Goal: Information Seeking & Learning: Learn about a topic

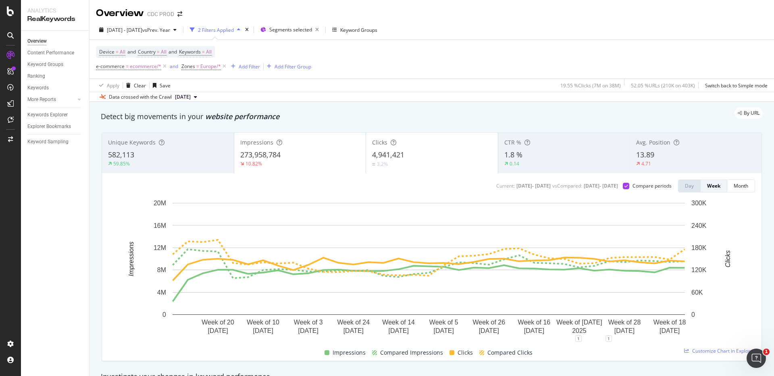
click at [234, 29] on div "2 Filters Applied" at bounding box center [216, 30] width 36 height 7
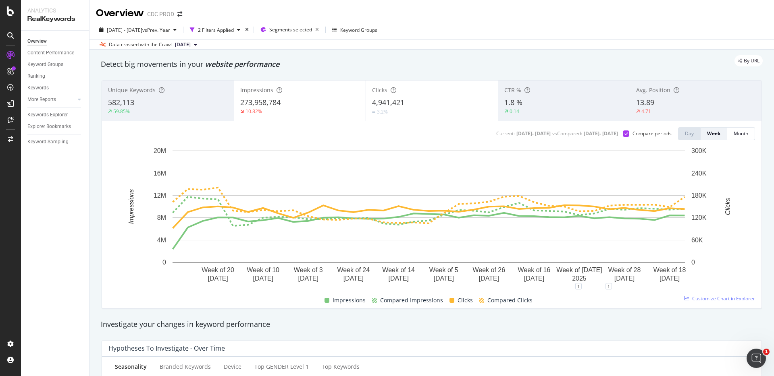
click at [246, 21] on div "2025 Jan. 1st - Aug. 31st vs Prev. Year 2 Filters Applied Segments selected Key…" at bounding box center [431, 34] width 684 height 29
click at [316, 25] on div "Segments selected" at bounding box center [295, 29] width 53 height 11
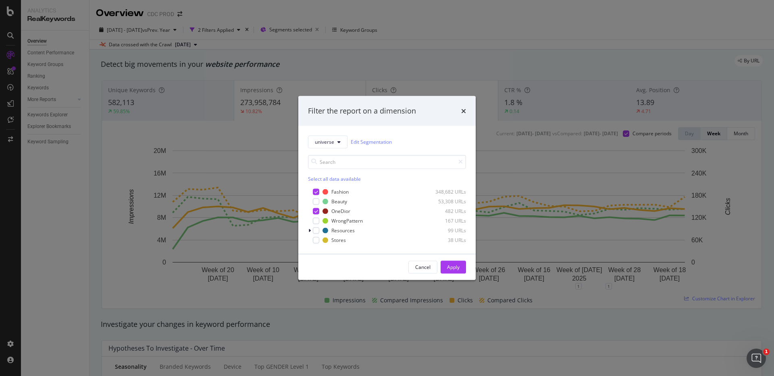
click at [466, 108] on div "Filter the report on a dimension" at bounding box center [386, 111] width 177 height 30
click at [464, 110] on icon "times" at bounding box center [463, 111] width 5 height 6
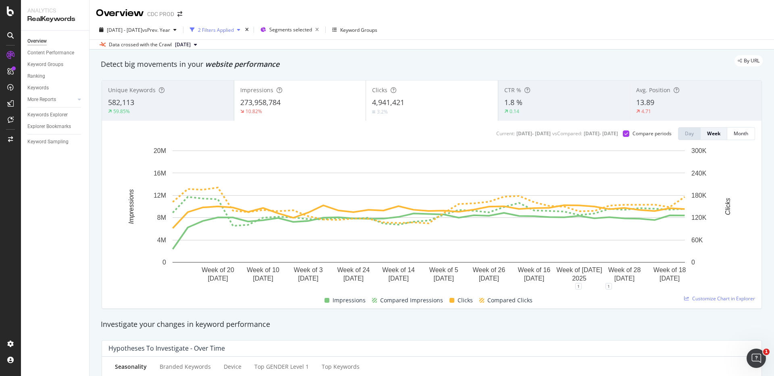
click at [222, 27] on div "2 Filters Applied" at bounding box center [216, 30] width 36 height 7
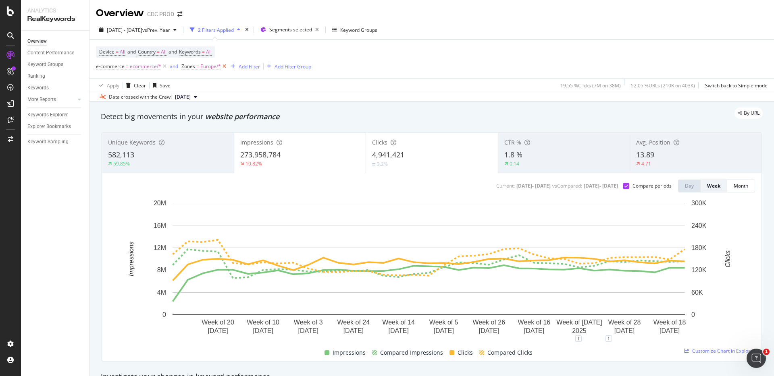
click at [226, 66] on icon at bounding box center [224, 66] width 7 height 8
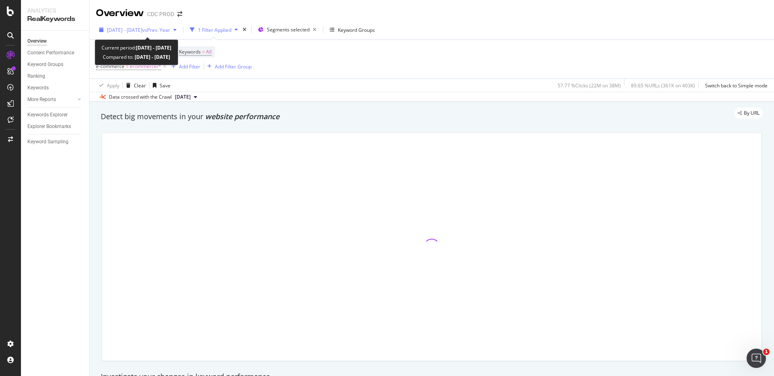
click at [166, 31] on span "vs Prev. Year" at bounding box center [156, 30] width 28 height 7
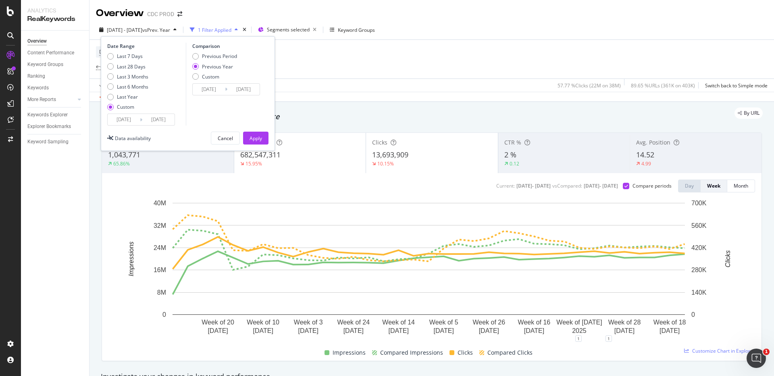
click at [130, 117] on input "2025/01/01" at bounding box center [124, 119] width 32 height 11
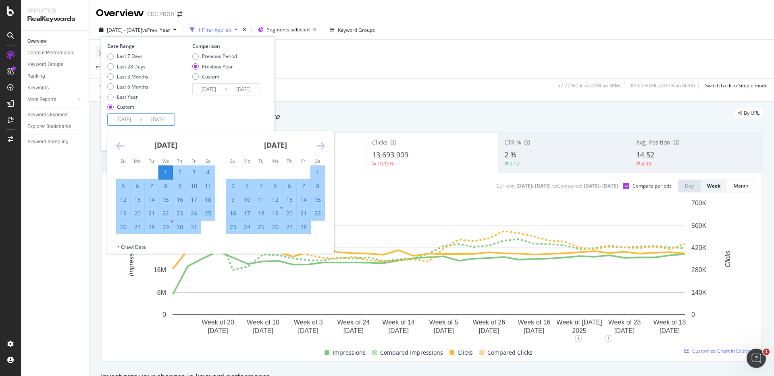
click at [322, 143] on icon "Move forward to switch to the next month." at bounding box center [320, 146] width 8 height 10
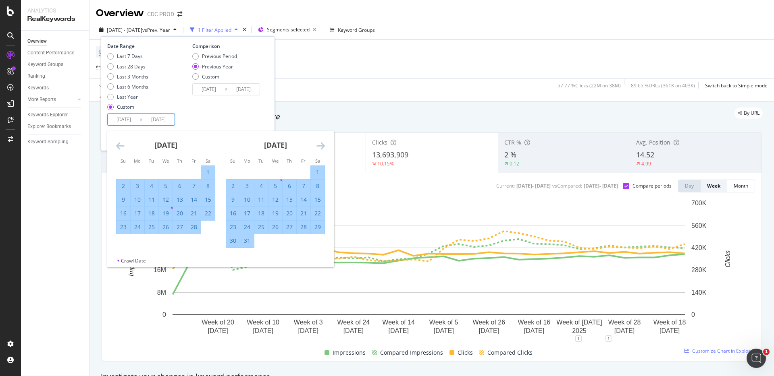
click at [322, 143] on icon "Move forward to switch to the next month." at bounding box center [320, 146] width 8 height 10
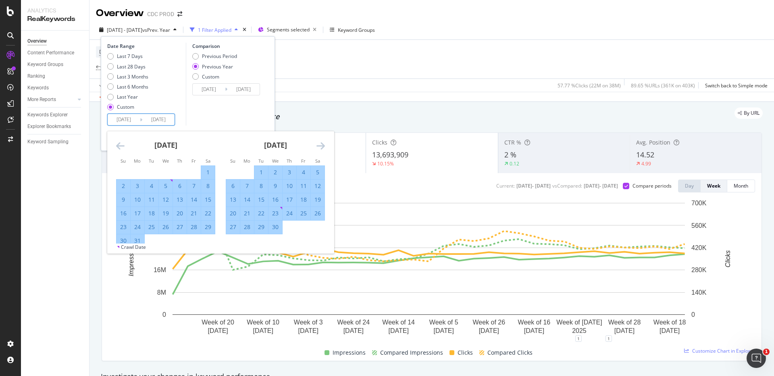
click at [322, 143] on icon "Move forward to switch to the next month." at bounding box center [320, 146] width 8 height 10
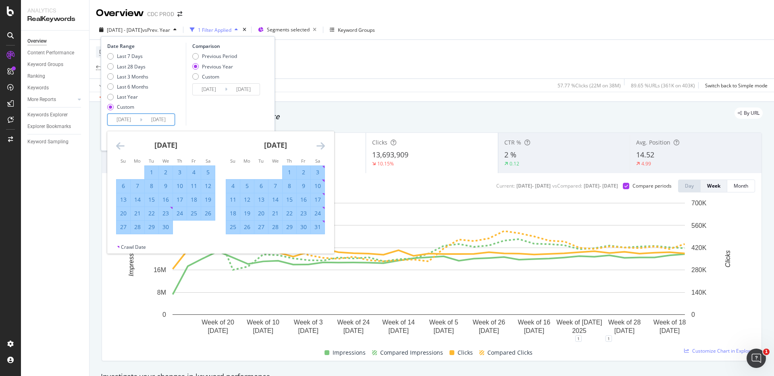
click at [322, 143] on icon "Move forward to switch to the next month." at bounding box center [320, 146] width 8 height 10
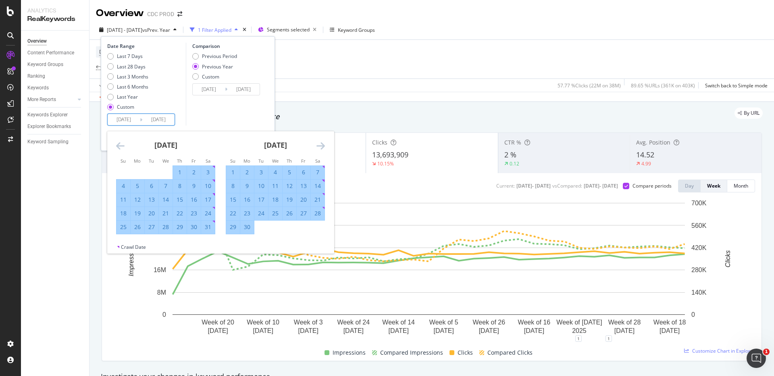
click at [320, 146] on icon "Move forward to switch to the next month." at bounding box center [320, 146] width 8 height 10
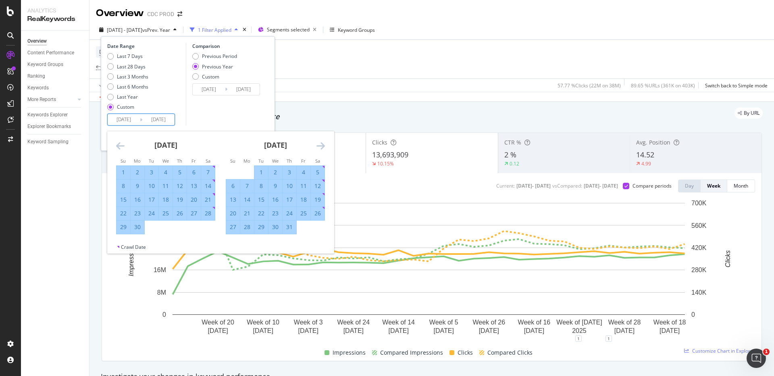
click at [320, 146] on icon "Move forward to switch to the next month." at bounding box center [320, 146] width 8 height 10
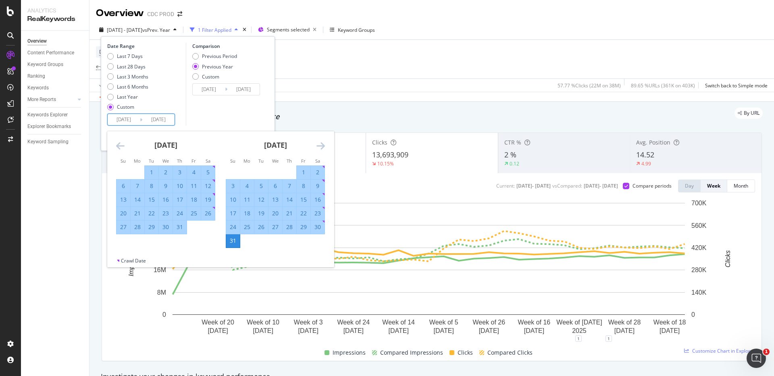
click at [320, 145] on icon "Move forward to switch to the next month." at bounding box center [320, 146] width 8 height 10
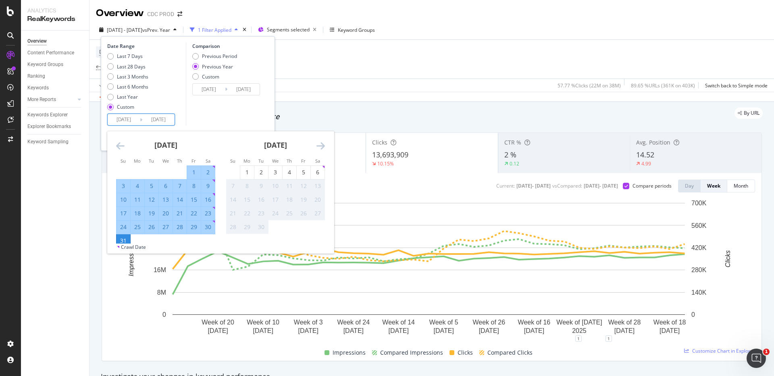
click at [120, 145] on icon "Move backward to switch to the previous month." at bounding box center [120, 146] width 8 height 10
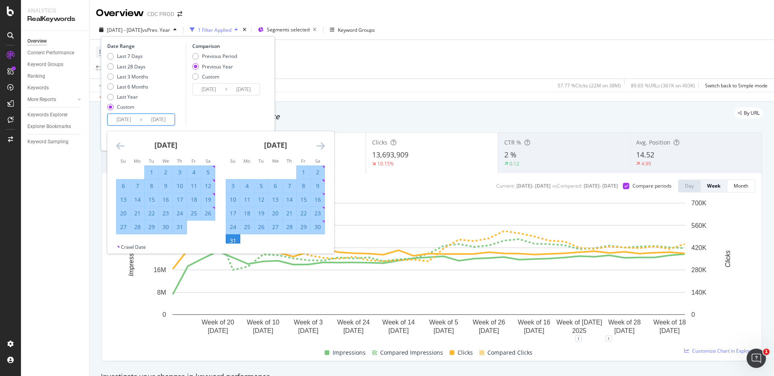
click at [235, 237] on div "31" at bounding box center [233, 241] width 14 height 8
type input "2025/08/31"
type input "2024/09/01"
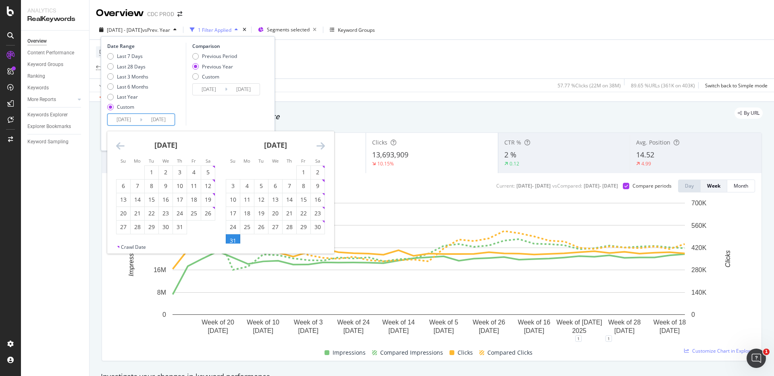
click at [220, 107] on div "Comparison Previous Period Previous Year Custom 2024/09/01 Navigate forward to …" at bounding box center [224, 84] width 77 height 83
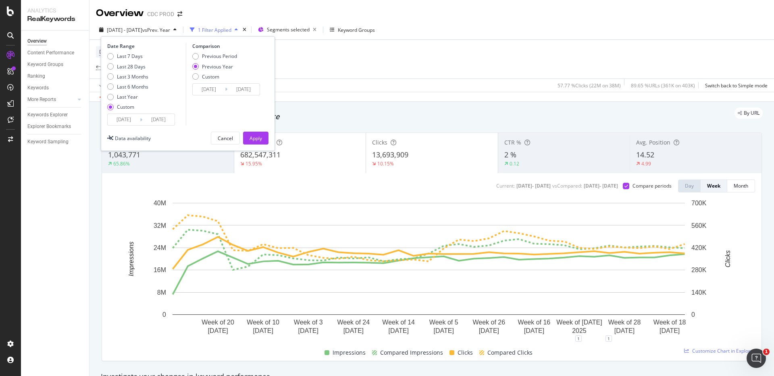
click at [122, 121] on input "2025/08/31" at bounding box center [124, 119] width 32 height 11
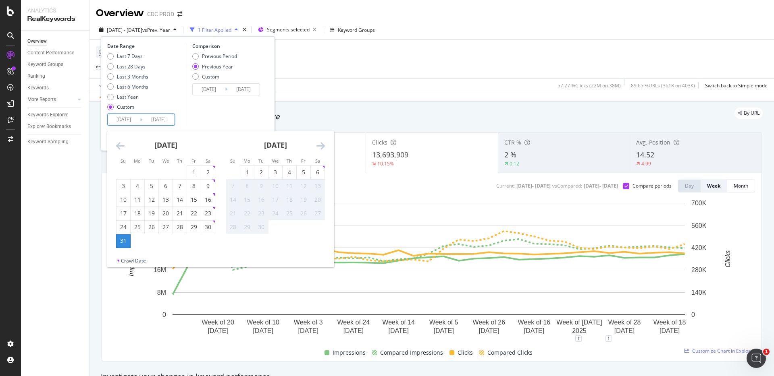
click at [122, 146] on icon "Move backward to switch to the previous month." at bounding box center [120, 146] width 8 height 10
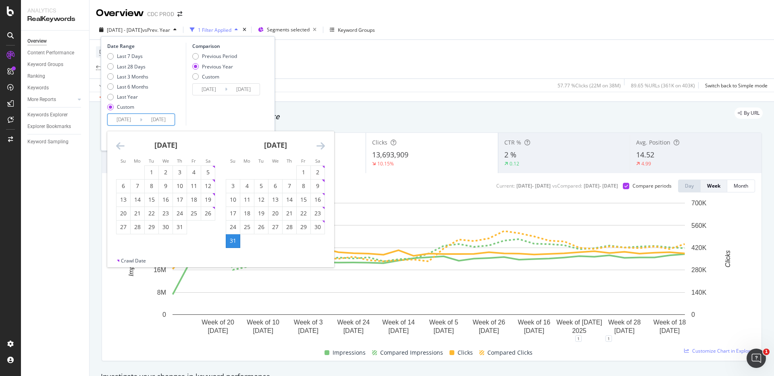
click at [122, 146] on icon "Move backward to switch to the previous month." at bounding box center [120, 146] width 8 height 10
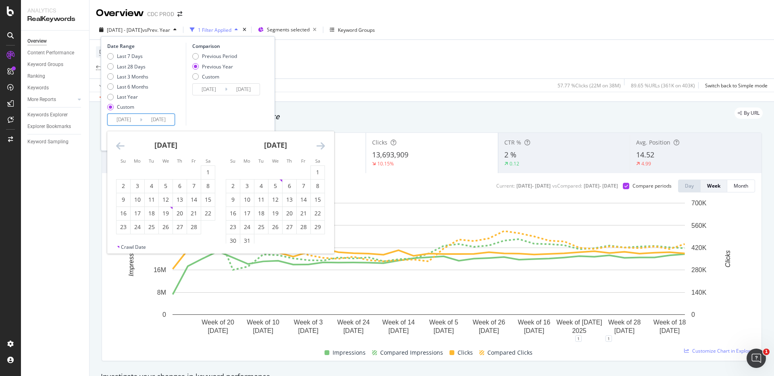
click at [122, 146] on icon "Move backward to switch to the previous month." at bounding box center [120, 146] width 8 height 10
click at [162, 172] on div "1" at bounding box center [166, 172] width 14 height 8
type input "2025/01/01"
type input "2024/01/03"
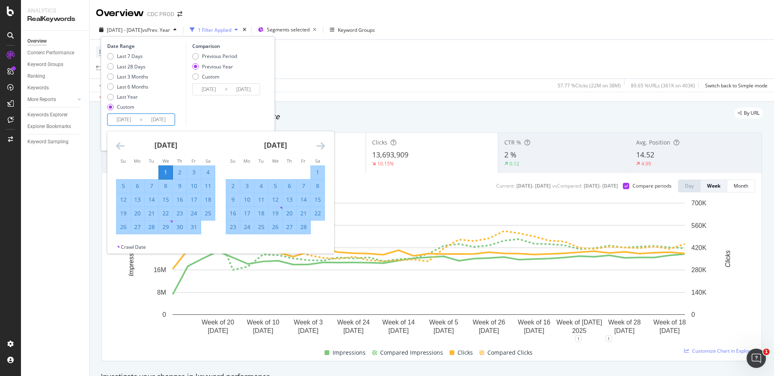
click at [226, 114] on div "Comparison Previous Period Previous Year Custom 2024/01/03 Navigate forward to …" at bounding box center [224, 84] width 77 height 83
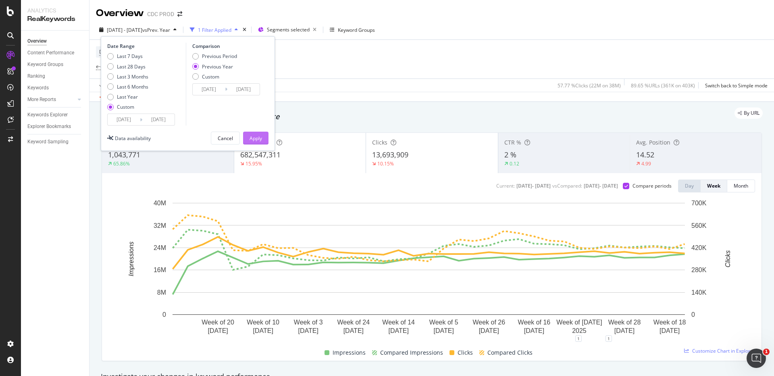
click at [258, 139] on div "Apply" at bounding box center [255, 138] width 12 height 7
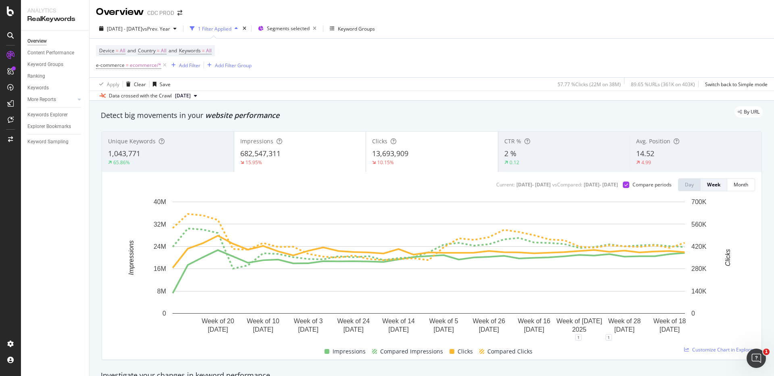
scroll to position [2, 0]
click at [183, 65] on div "Add Filter" at bounding box center [189, 65] width 21 height 7
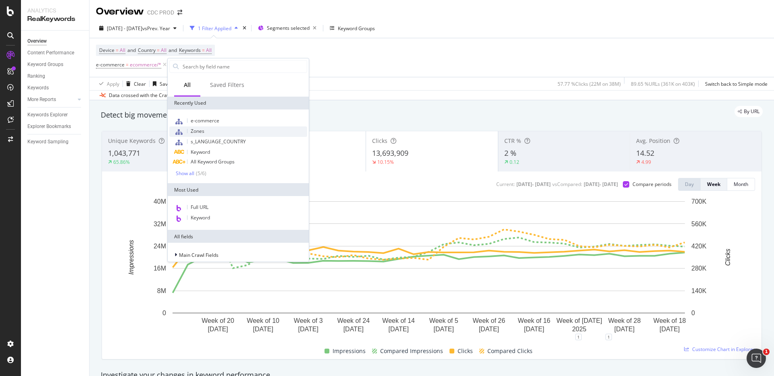
click at [203, 128] on span "Zones" at bounding box center [198, 131] width 14 height 7
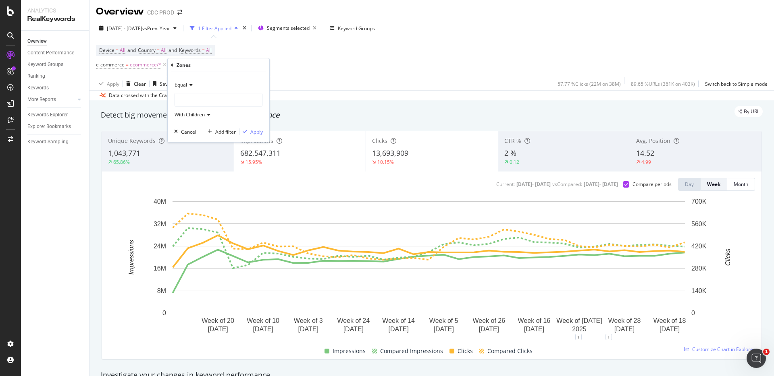
click at [190, 100] on div at bounding box center [218, 99] width 88 height 13
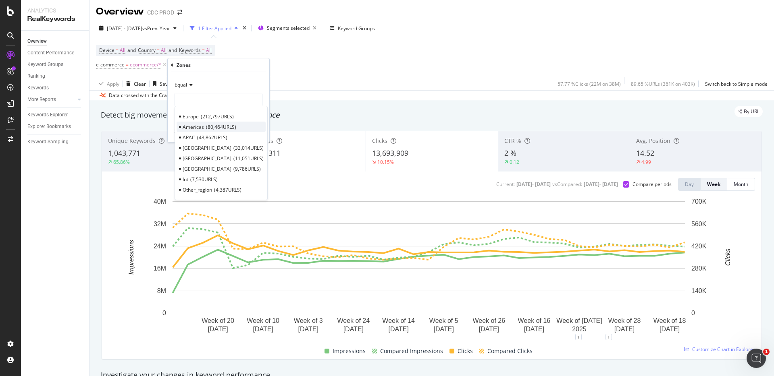
click at [198, 124] on span "Americas" at bounding box center [193, 127] width 21 height 7
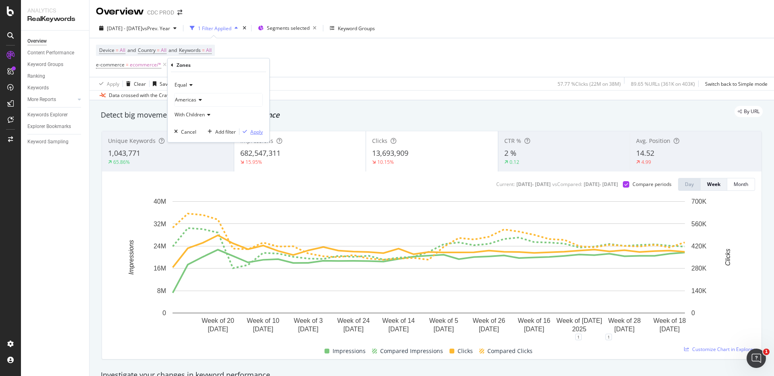
click at [254, 129] on div "Apply" at bounding box center [256, 132] width 12 height 7
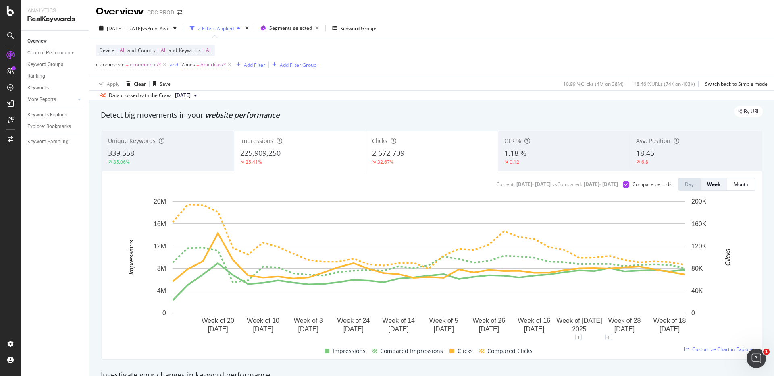
click at [220, 64] on span "Americas/*" at bounding box center [213, 64] width 26 height 11
click at [207, 98] on div at bounding box center [232, 98] width 88 height 13
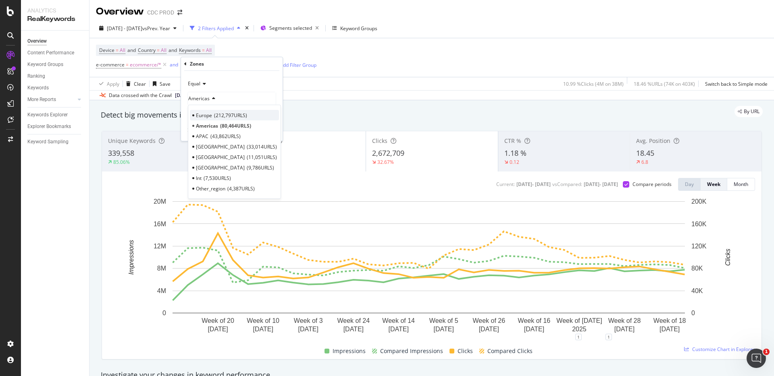
click at [219, 116] on span "212,797 URLS" at bounding box center [230, 115] width 33 height 7
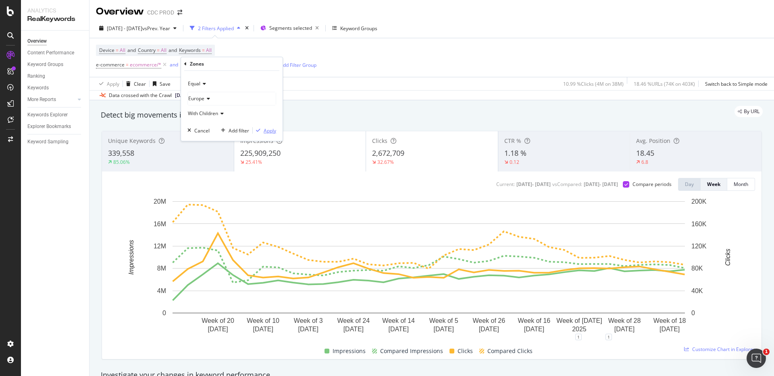
click at [274, 131] on div "Apply" at bounding box center [269, 130] width 12 height 7
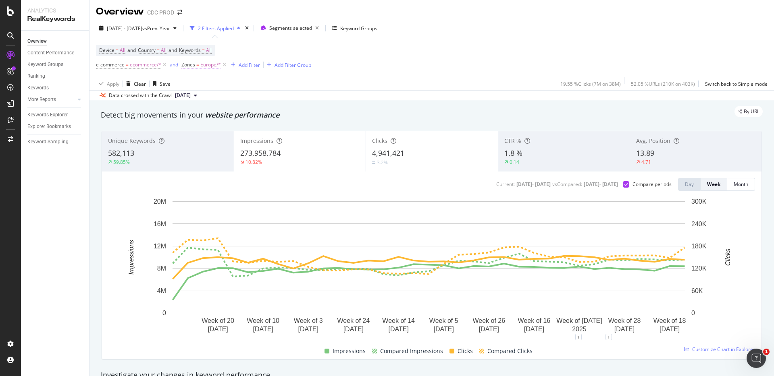
click at [207, 68] on span "Europe/*" at bounding box center [210, 64] width 21 height 11
click at [212, 98] on div "Europe" at bounding box center [232, 98] width 88 height 13
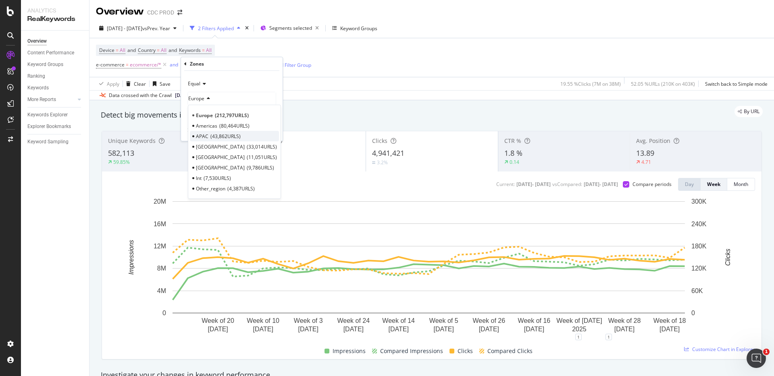
click at [212, 136] on span "43,862 URLS" at bounding box center [225, 136] width 30 height 7
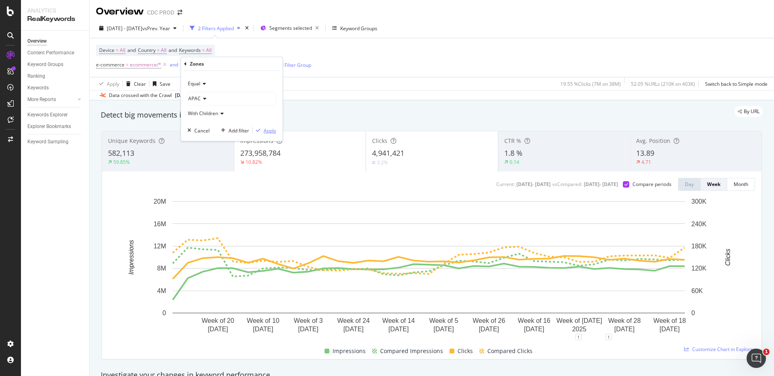
click at [266, 131] on div "Apply" at bounding box center [269, 130] width 12 height 7
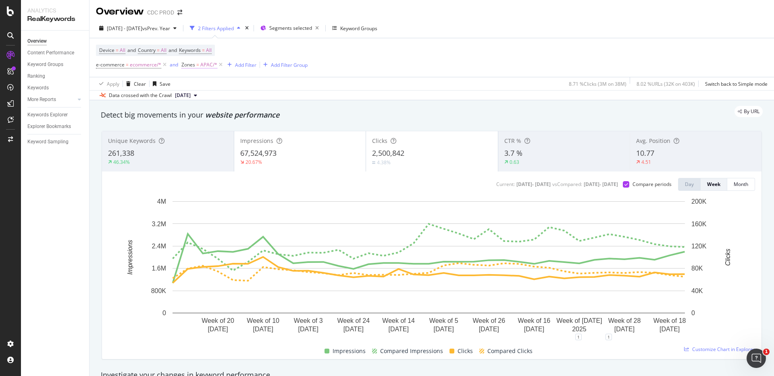
click at [212, 67] on span "APAC/*" at bounding box center [208, 64] width 17 height 11
click at [203, 99] on icon at bounding box center [204, 98] width 6 height 5
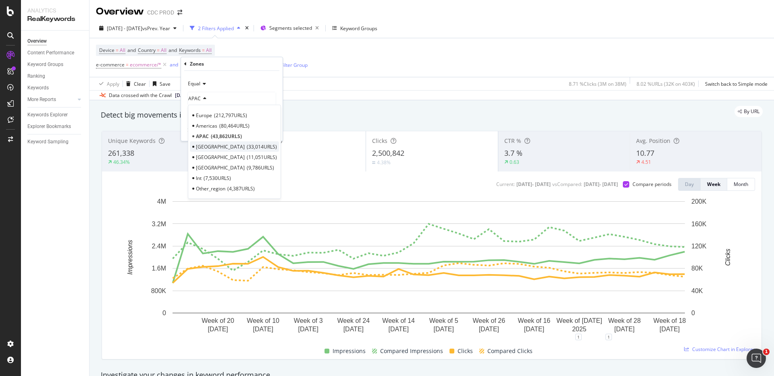
click at [247, 145] on span "33,014 URLS" at bounding box center [262, 146] width 30 height 7
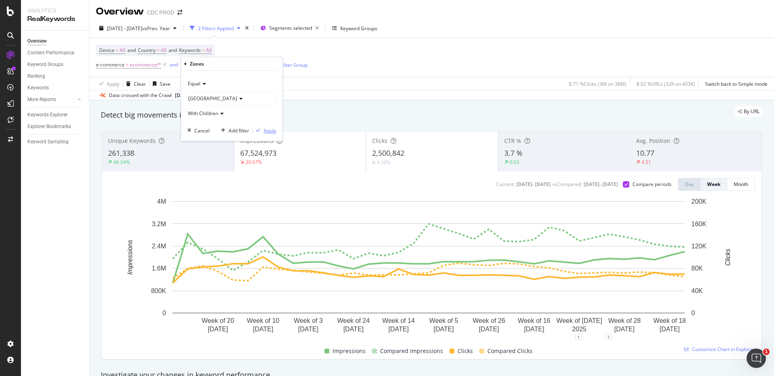
click at [266, 132] on div "Apply" at bounding box center [269, 130] width 12 height 7
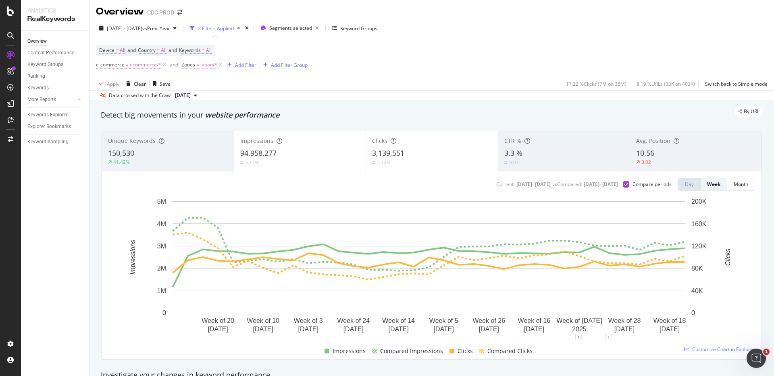
click at [203, 64] on span "Japan/*" at bounding box center [208, 64] width 17 height 11
click at [207, 100] on div "Japan" at bounding box center [232, 98] width 88 height 13
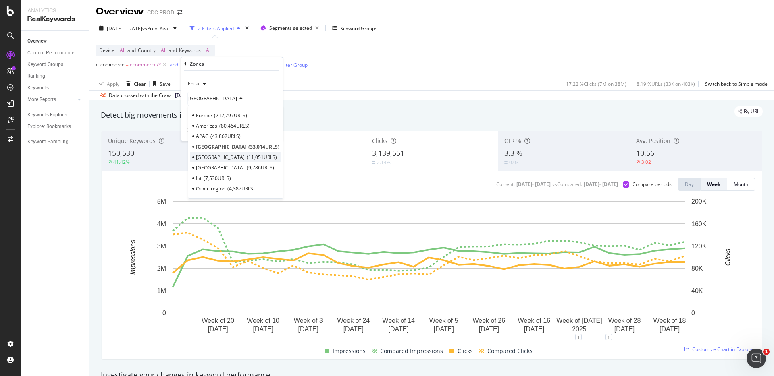
click at [247, 156] on span "11,051 URLS" at bounding box center [262, 157] width 30 height 7
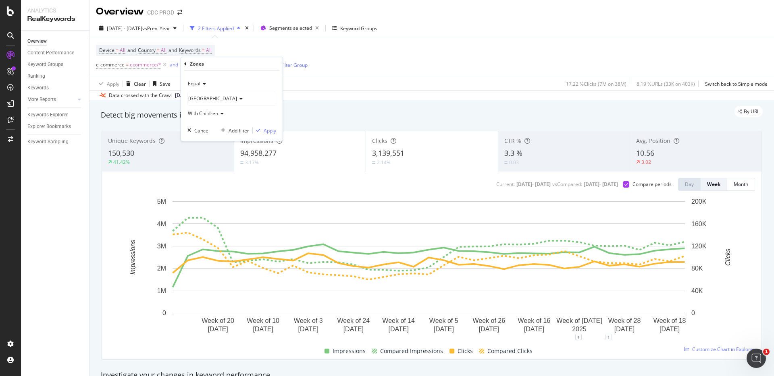
click at [237, 100] on icon at bounding box center [240, 98] width 6 height 5
click at [237, 96] on div "Korea" at bounding box center [232, 98] width 88 height 13
click at [373, 67] on div "Device = All and Country = All and Keywords = All e-commerce = ecommerce/* and …" at bounding box center [431, 57] width 671 height 39
click at [527, 147] on div "CTR % 3.3 % 0.03" at bounding box center [564, 151] width 132 height 36
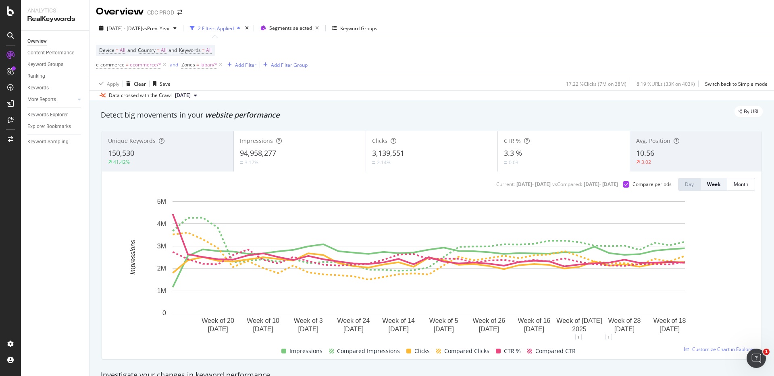
click at [401, 151] on span "3,139,551" at bounding box center [388, 153] width 32 height 10
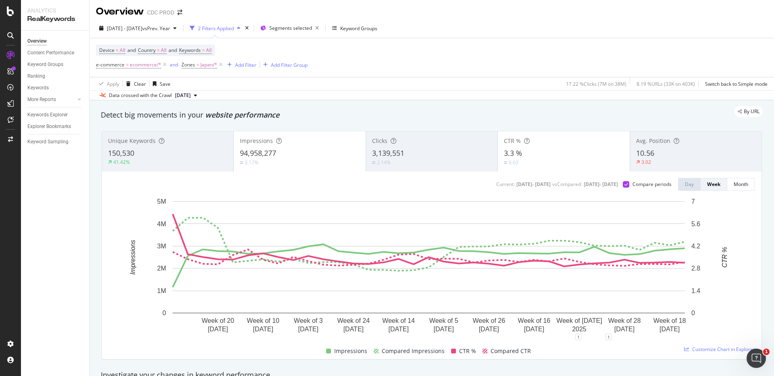
click at [290, 159] on div "3.17%" at bounding box center [299, 163] width 119 height 8
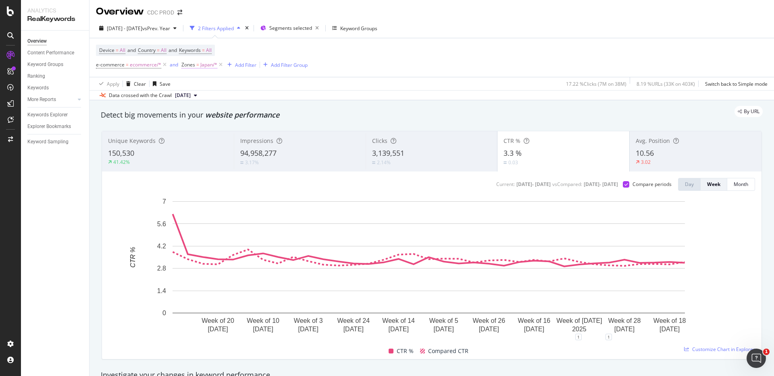
click at [205, 64] on span "Japan/*" at bounding box center [208, 64] width 17 height 11
click at [237, 96] on icon at bounding box center [240, 98] width 6 height 5
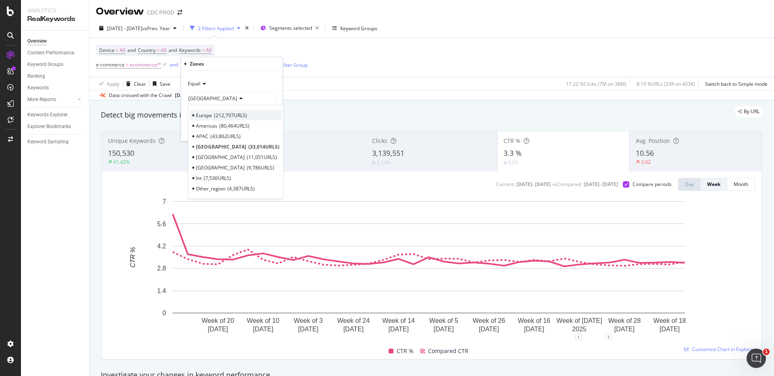
click at [218, 116] on span "212,797 URLS" at bounding box center [230, 115] width 33 height 7
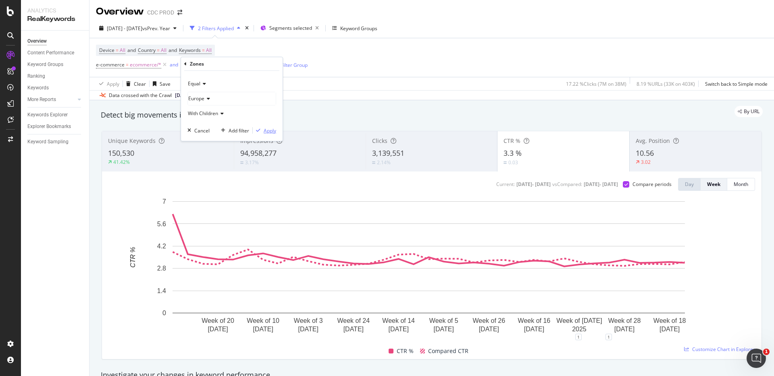
click at [268, 131] on div "Apply" at bounding box center [269, 130] width 12 height 7
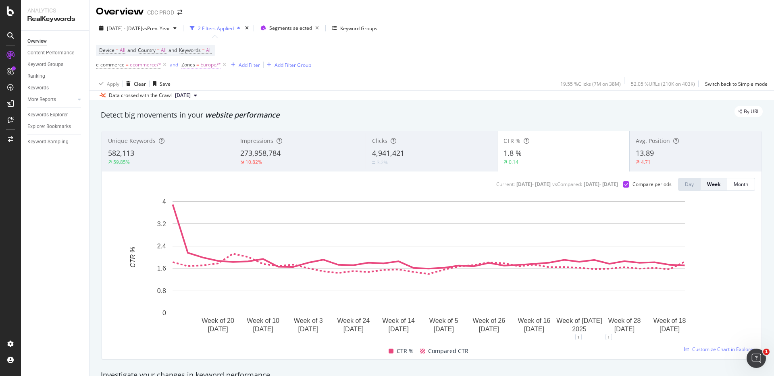
click at [209, 65] on span "Europe/*" at bounding box center [210, 64] width 21 height 11
click at [205, 95] on div "Europe" at bounding box center [232, 98] width 88 height 13
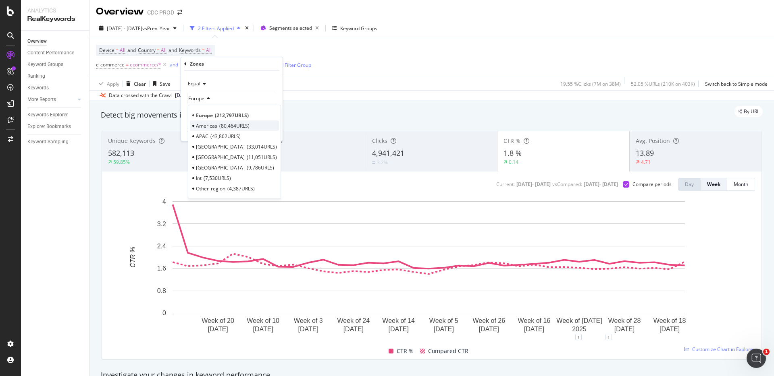
click at [221, 126] on span "80,464 URLS" at bounding box center [234, 125] width 30 height 7
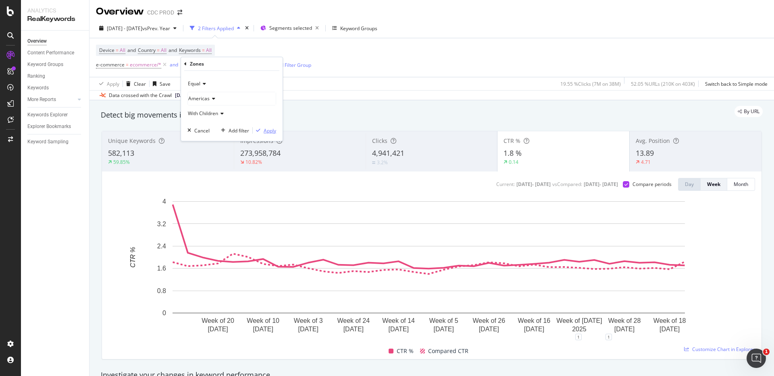
click at [266, 130] on div "Apply" at bounding box center [269, 130] width 12 height 7
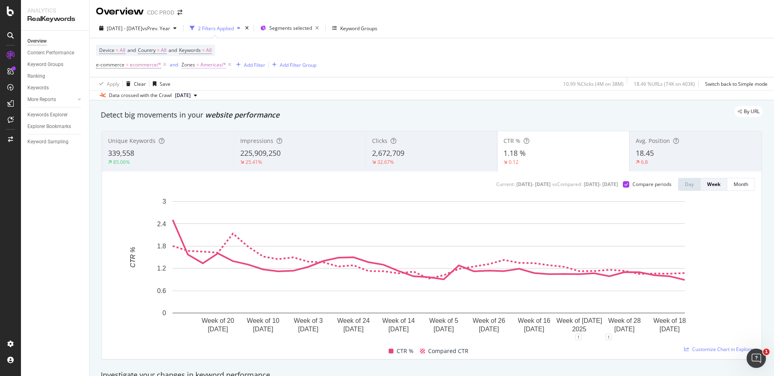
click at [212, 66] on span "Americas/*" at bounding box center [213, 64] width 26 height 11
click at [206, 95] on span "Americas" at bounding box center [198, 98] width 21 height 7
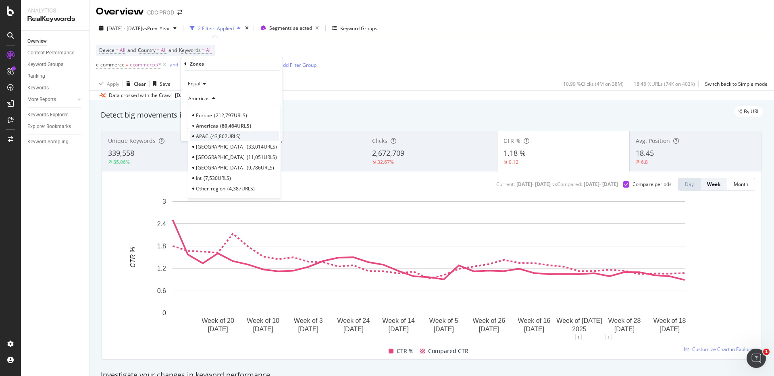
click at [212, 135] on span "43,862 URLS" at bounding box center [225, 136] width 30 height 7
click at [270, 131] on div "Apply" at bounding box center [269, 130] width 12 height 7
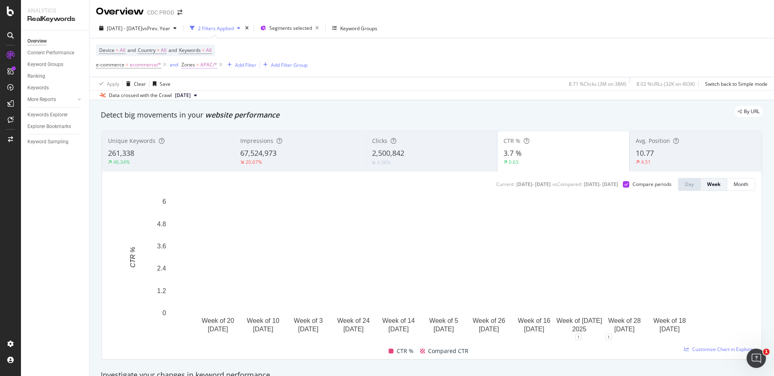
click at [207, 64] on span "APAC/*" at bounding box center [208, 64] width 17 height 11
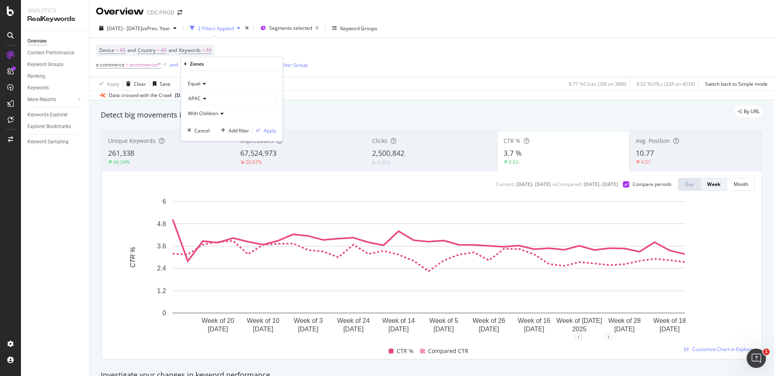
click at [207, 99] on div "APAC" at bounding box center [232, 98] width 88 height 13
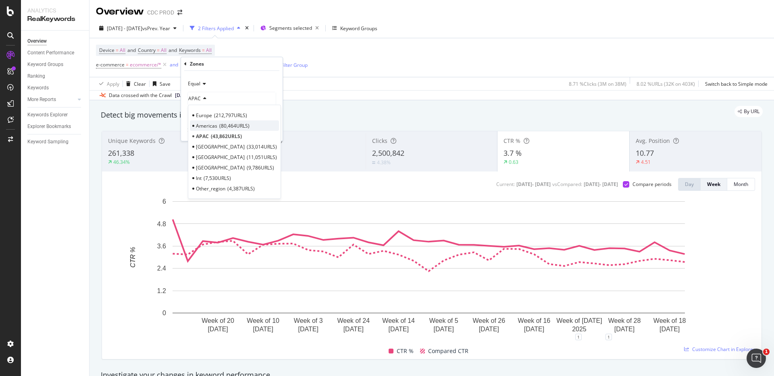
click at [214, 125] on span "Americas" at bounding box center [206, 125] width 21 height 7
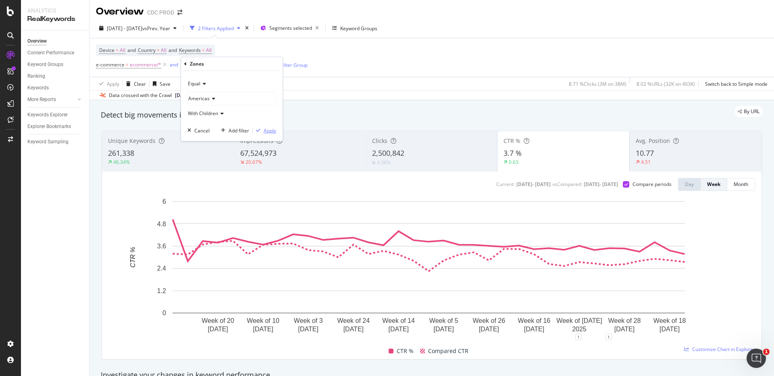
click at [270, 130] on div "Apply" at bounding box center [269, 130] width 12 height 7
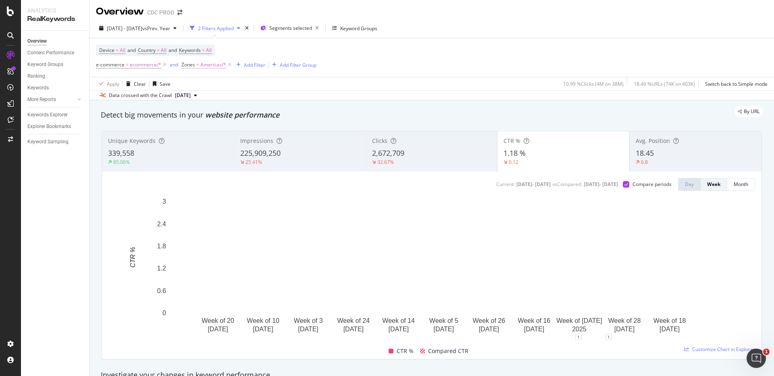
click at [208, 65] on span "Americas/*" at bounding box center [213, 64] width 26 height 11
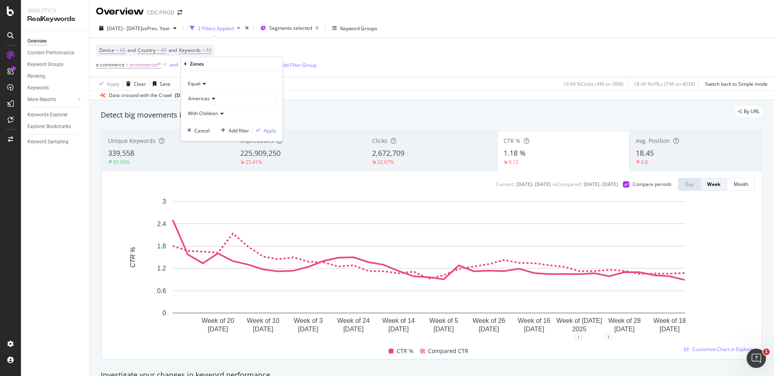
click at [203, 96] on span "Americas" at bounding box center [198, 98] width 21 height 7
click at [328, 87] on div "Apply Clear Save 10.99 % Clicks ( 4M on 38M ) 18.46 % URLs ( 74K on 403K ) Swit…" at bounding box center [431, 83] width 684 height 13
click at [251, 67] on div "Add Filter" at bounding box center [254, 65] width 21 height 7
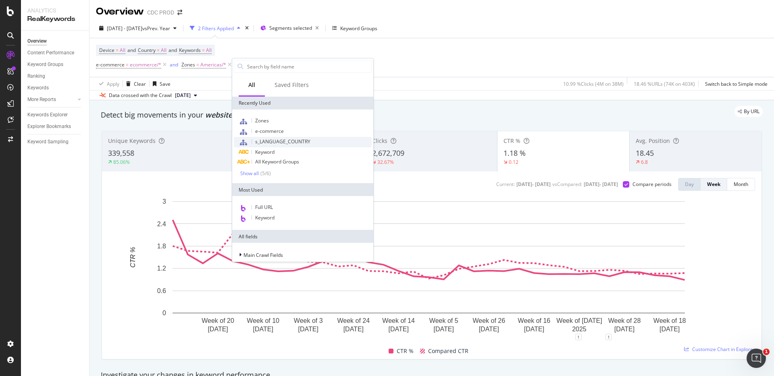
click at [271, 139] on span "s_LANGUAGE_COUNTRY" at bounding box center [282, 141] width 55 height 7
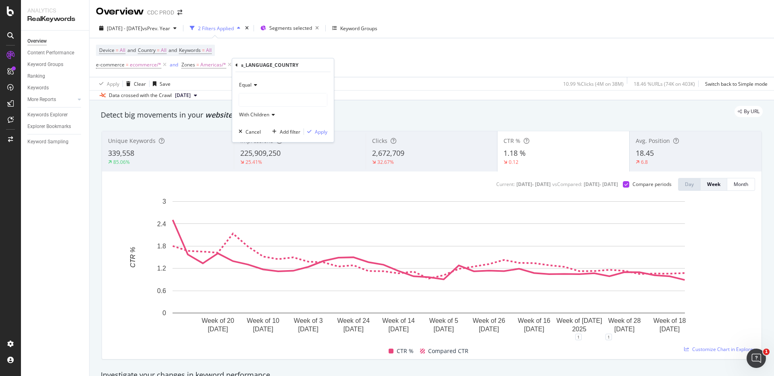
click at [262, 97] on div at bounding box center [283, 99] width 88 height 13
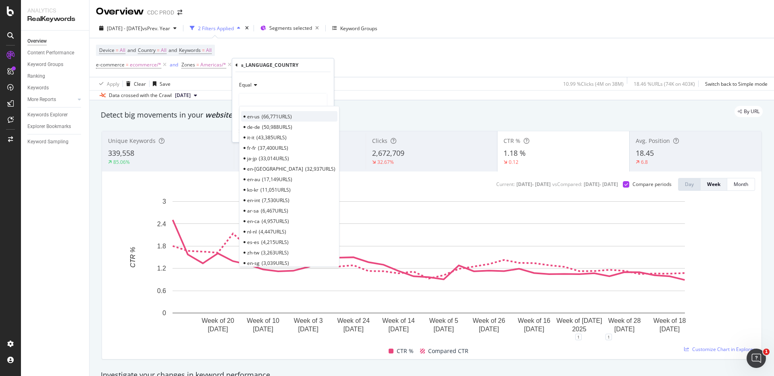
click at [277, 115] on span "66,771 URLS" at bounding box center [276, 116] width 30 height 7
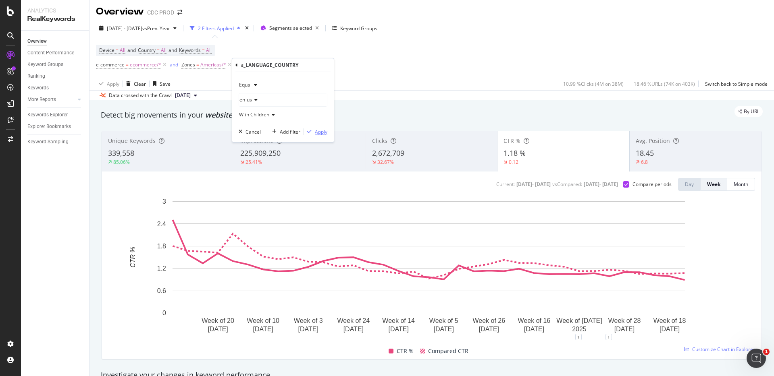
click at [321, 132] on div "Apply" at bounding box center [321, 132] width 12 height 7
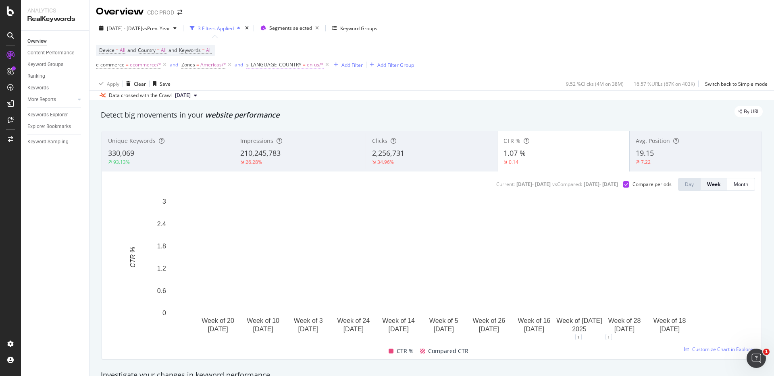
click at [311, 66] on span "en-us/*" at bounding box center [315, 64] width 17 height 11
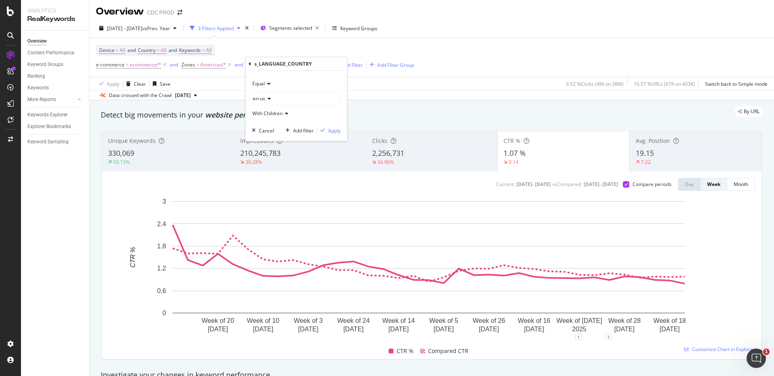
click at [272, 99] on div "en-us" at bounding box center [296, 98] width 88 height 13
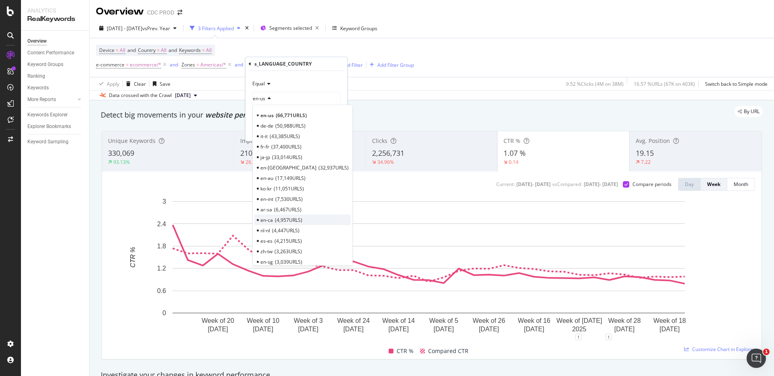
click at [276, 221] on span "4,957 URLS" at bounding box center [288, 220] width 27 height 7
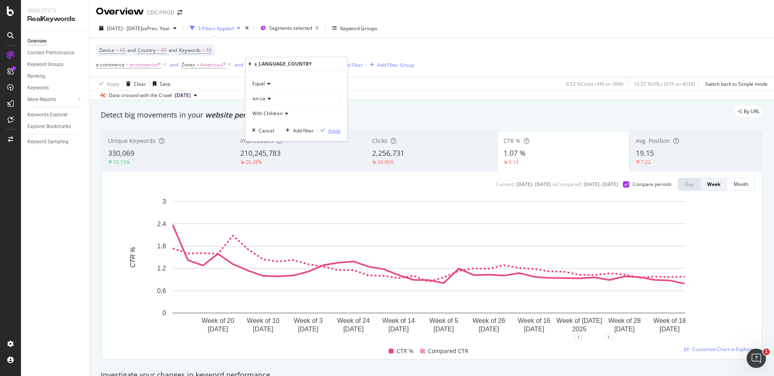
click at [332, 129] on div "Apply" at bounding box center [334, 130] width 12 height 7
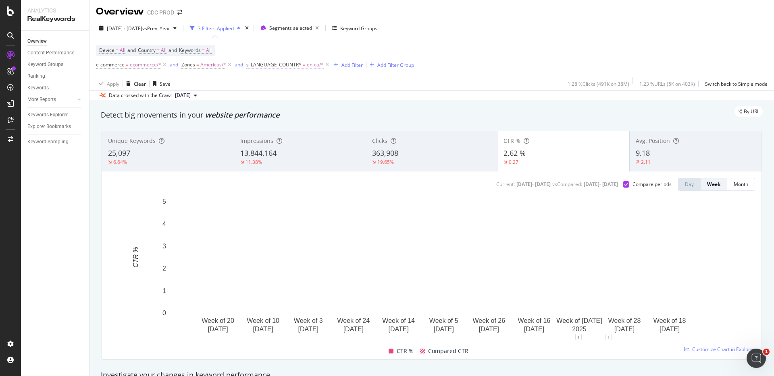
click at [311, 64] on span "en-ca/*" at bounding box center [315, 64] width 17 height 11
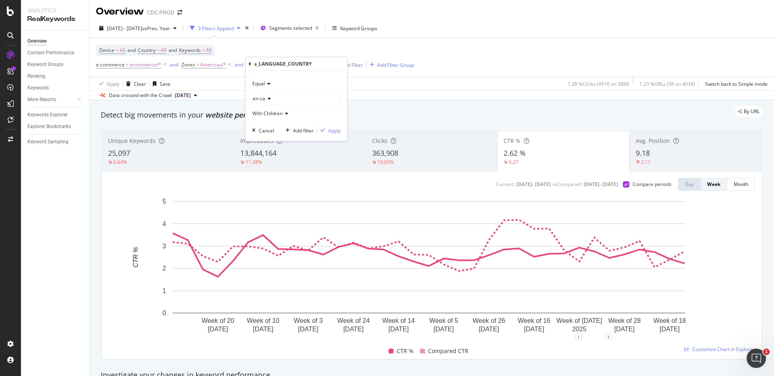
click at [266, 97] on icon at bounding box center [268, 98] width 6 height 5
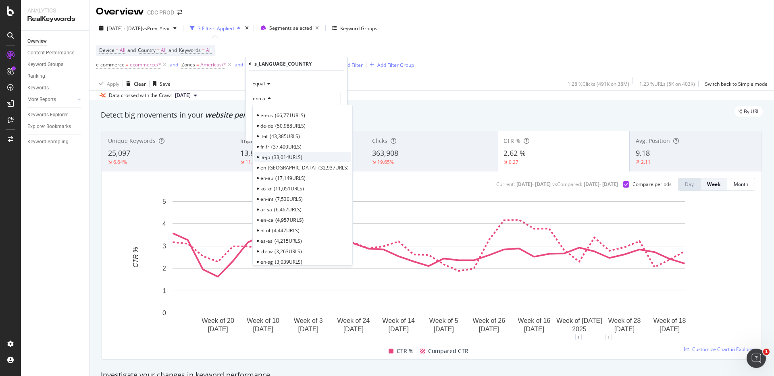
click at [278, 157] on span "33,014 URLS" at bounding box center [287, 157] width 30 height 7
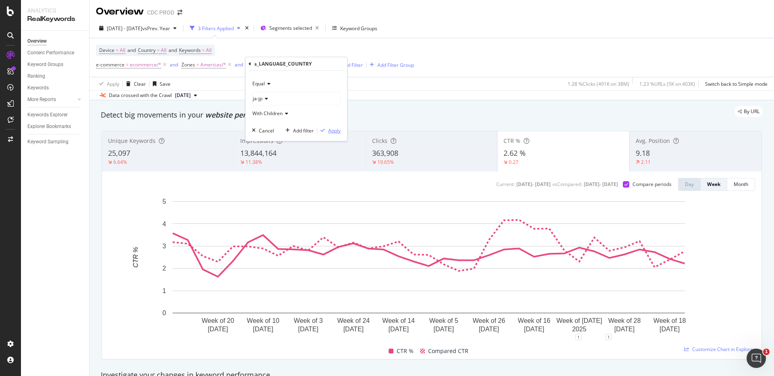
click at [326, 128] on div "button" at bounding box center [322, 130] width 11 height 5
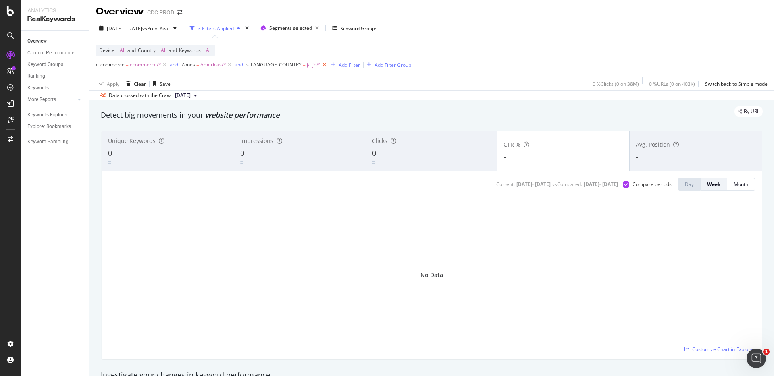
click at [323, 64] on icon at bounding box center [324, 65] width 7 height 8
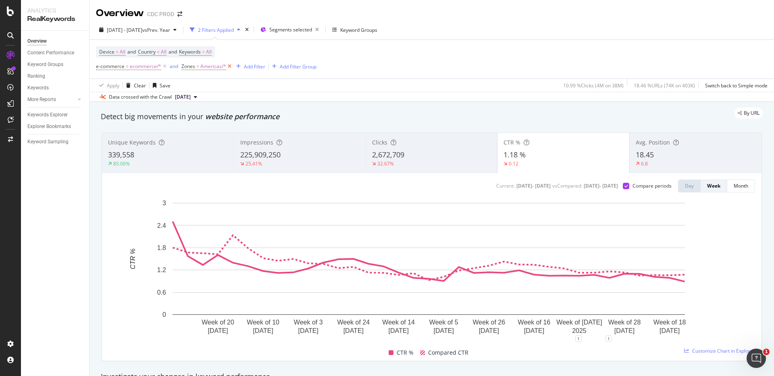
click at [226, 66] on icon at bounding box center [229, 66] width 7 height 8
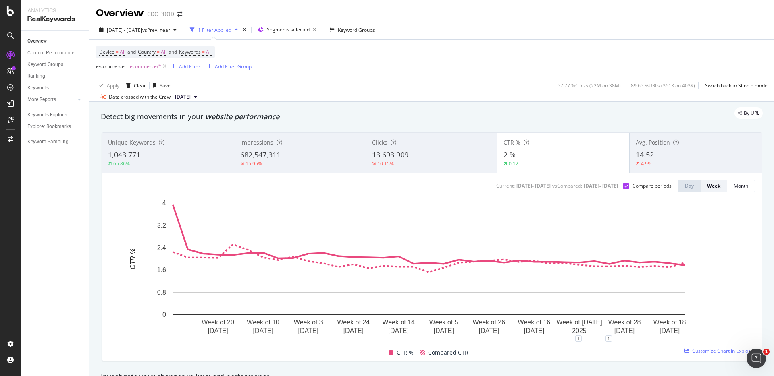
click at [186, 63] on div "Add Filter" at bounding box center [189, 66] width 21 height 7
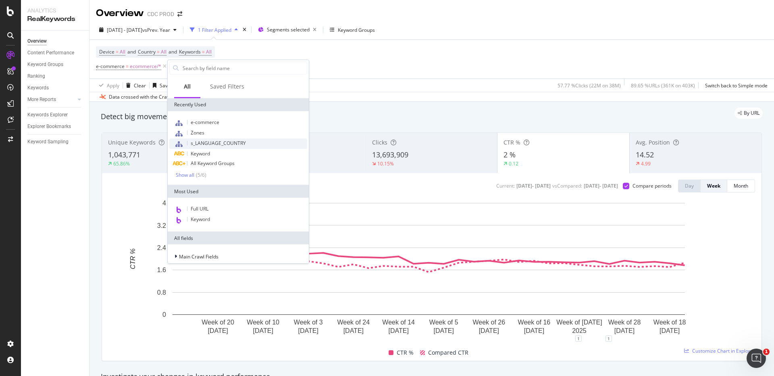
click at [221, 143] on span "s_LANGUAGE_COUNTRY" at bounding box center [218, 143] width 55 height 7
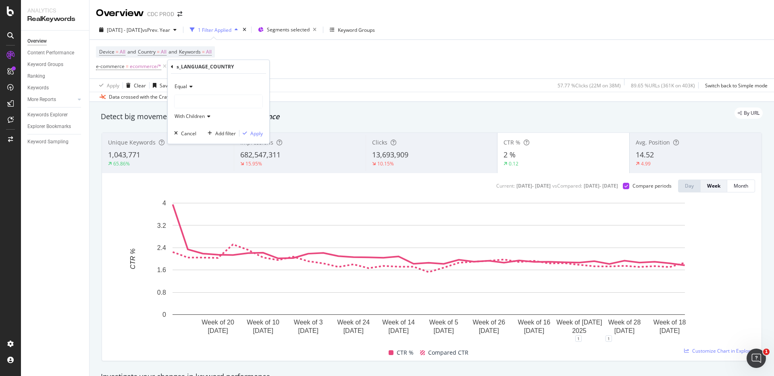
click at [199, 101] on div at bounding box center [218, 101] width 88 height 13
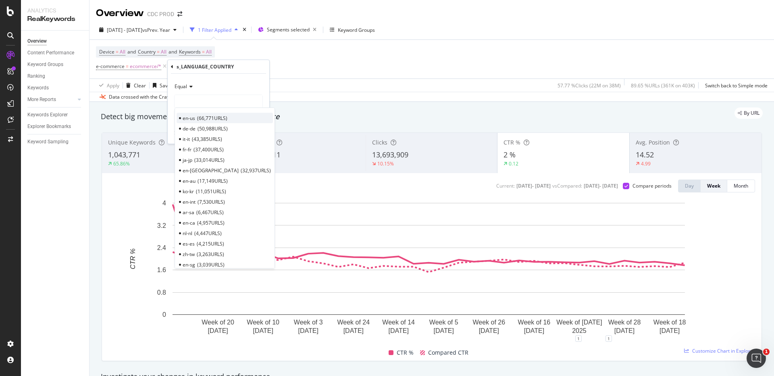
click at [210, 117] on span "66,771 URLS" at bounding box center [212, 118] width 30 height 7
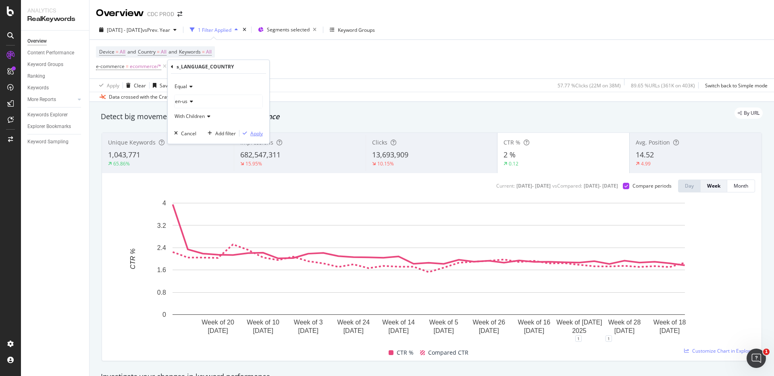
click at [259, 131] on div "Apply" at bounding box center [256, 133] width 12 height 7
